Goal: Information Seeking & Learning: Learn about a topic

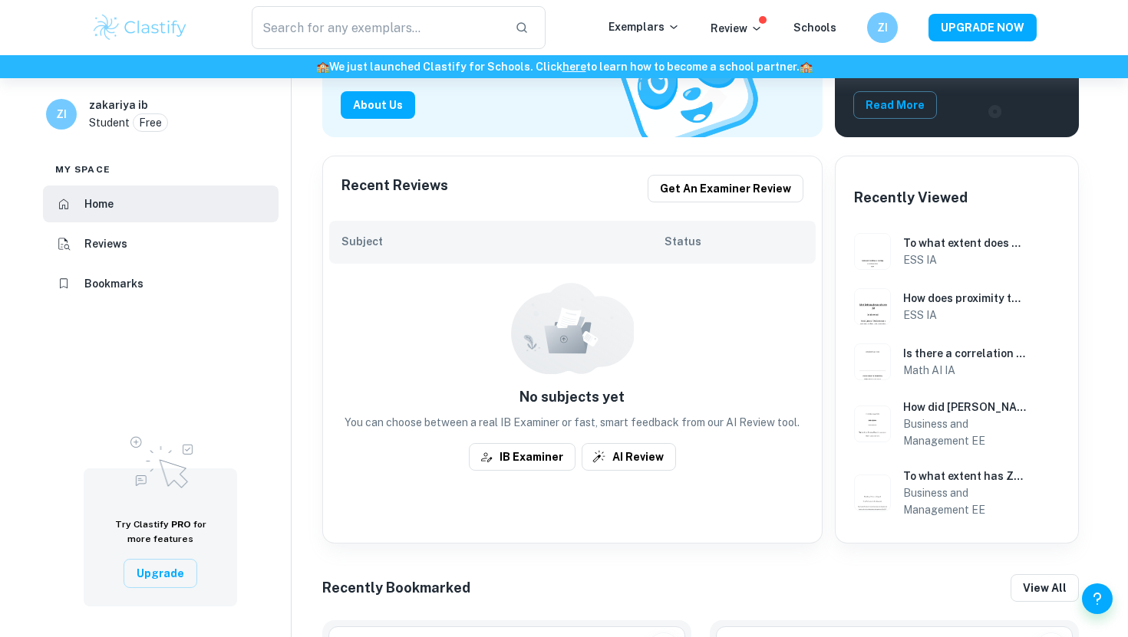
scroll to position [247, 0]
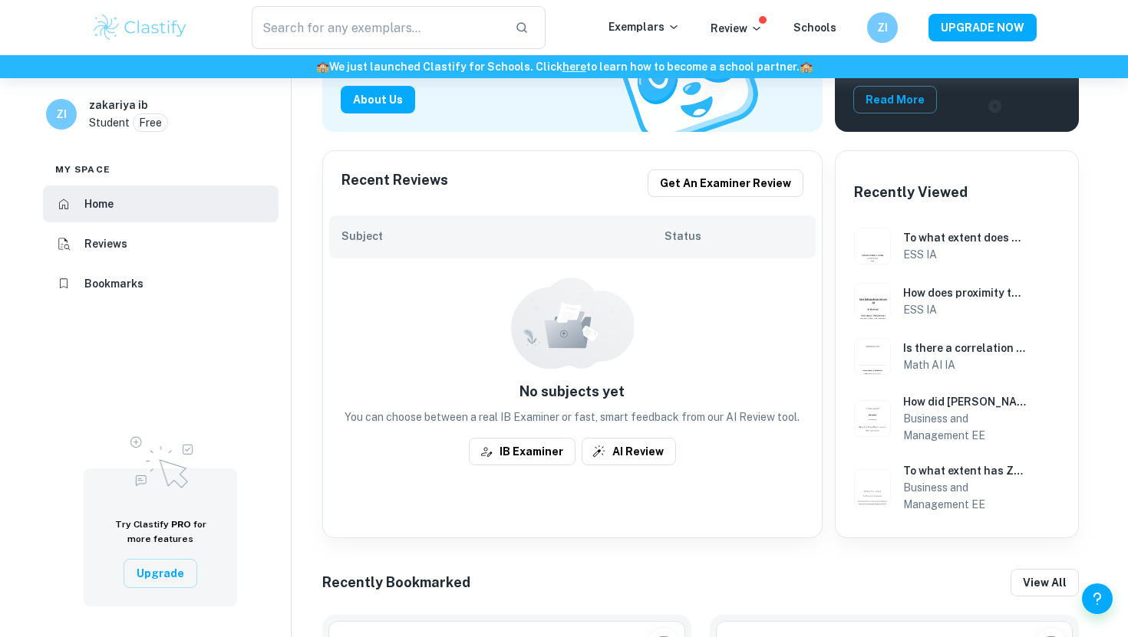
click at [168, 278] on li "Bookmarks" at bounding box center [160, 283] width 235 height 37
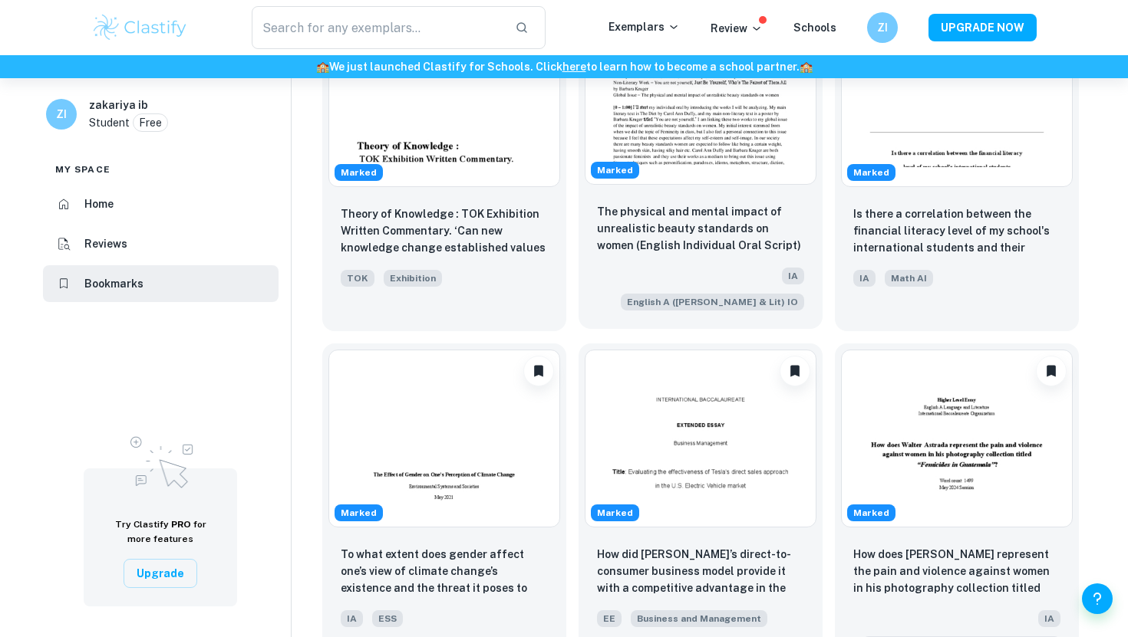
scroll to position [180, 0]
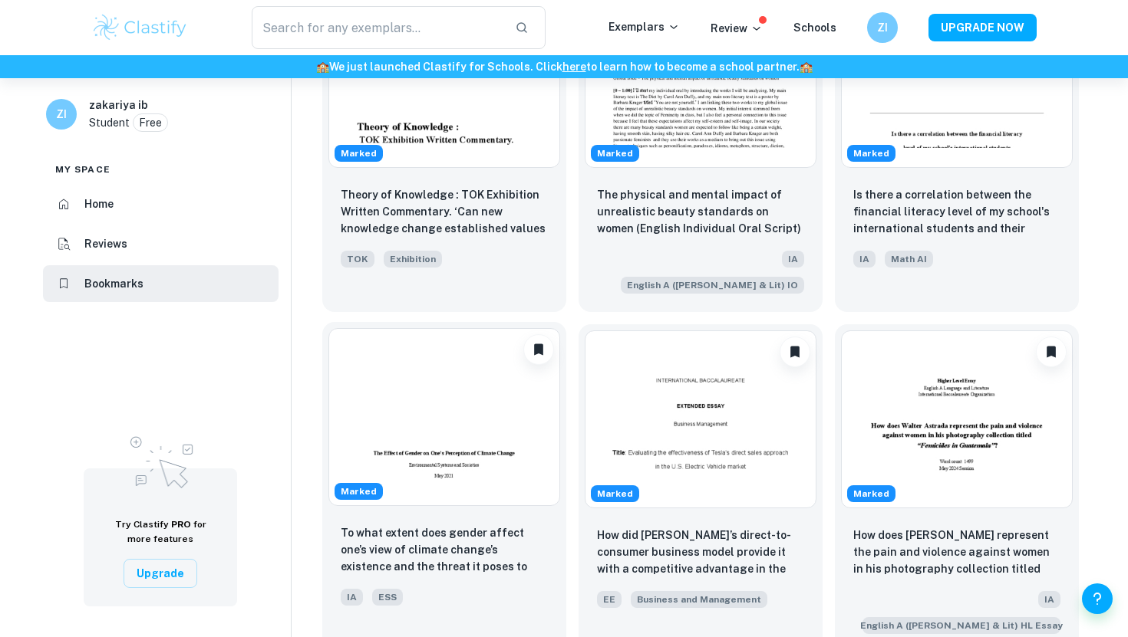
click at [459, 438] on img at bounding box center [444, 417] width 232 height 178
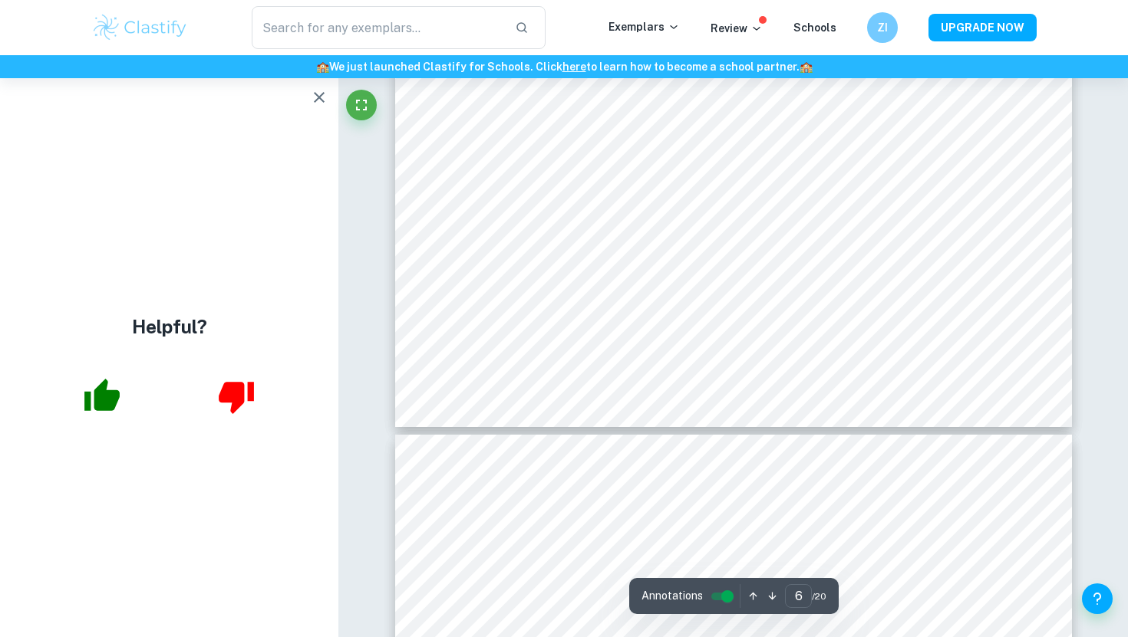
scroll to position [5655, 0]
click at [319, 94] on icon "button" at bounding box center [319, 97] width 18 height 18
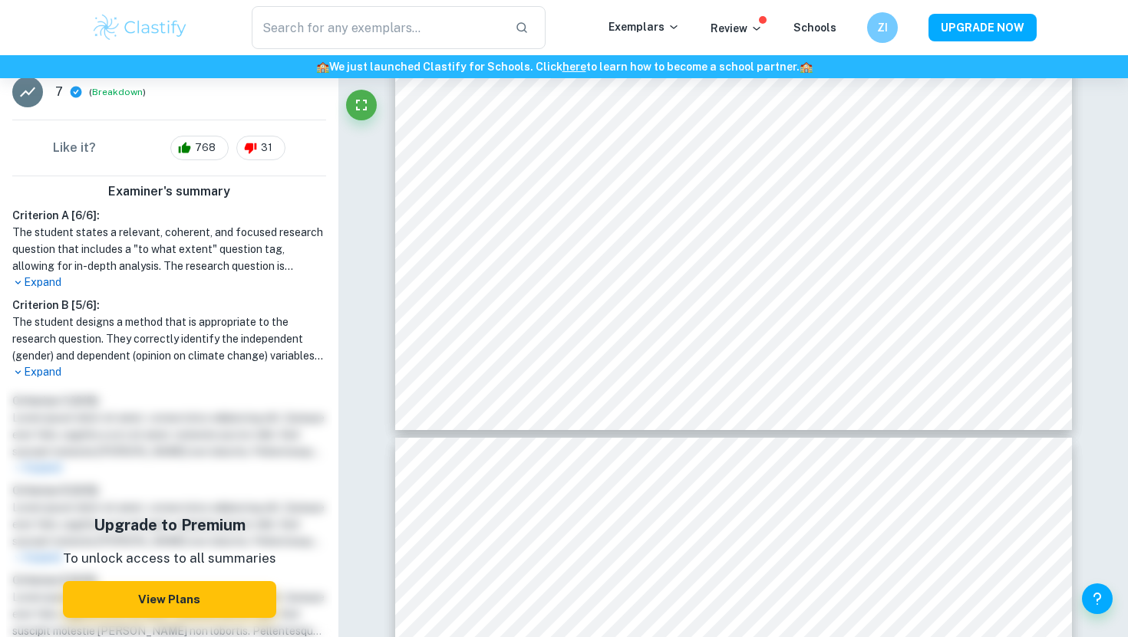
scroll to position [330, 0]
click at [50, 377] on p "Expand" at bounding box center [169, 373] width 314 height 16
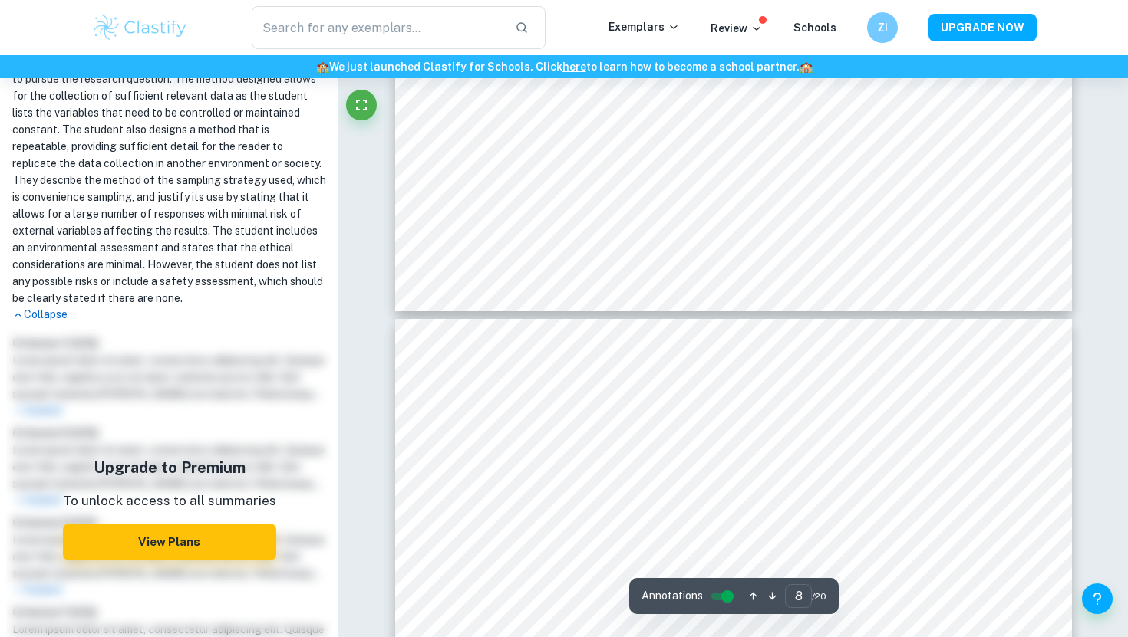
scroll to position [6734, 0]
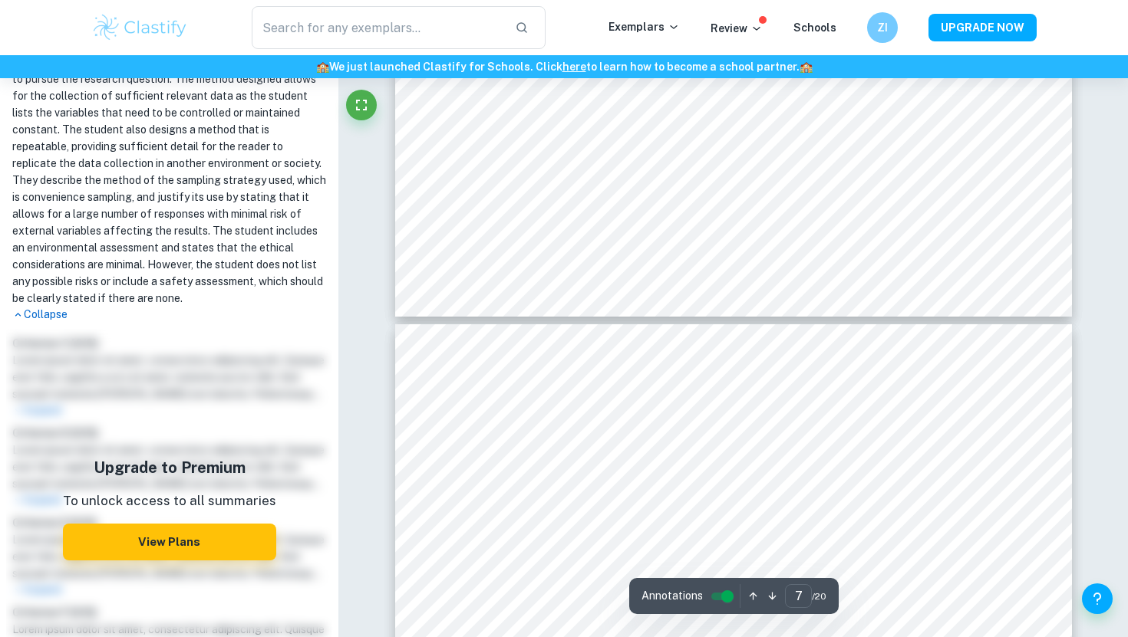
type input "6"
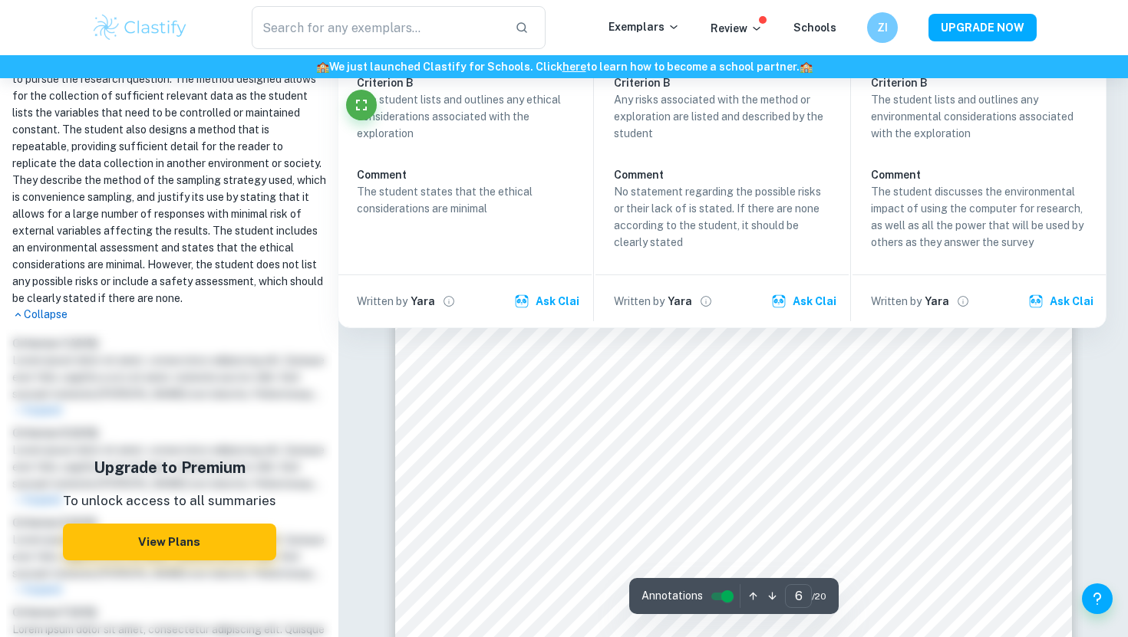
scroll to position [5348, 0]
